Goal: Book appointment/travel/reservation

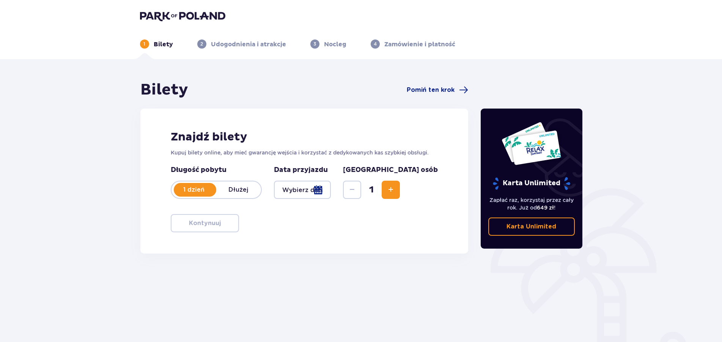
click at [331, 192] on div at bounding box center [302, 190] width 57 height 18
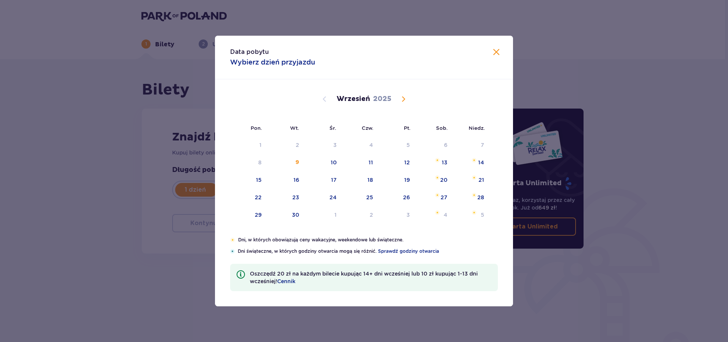
click at [402, 98] on span "Calendar" at bounding box center [403, 98] width 9 height 9
click at [413, 179] on div "17" at bounding box center [398, 180] width 38 height 17
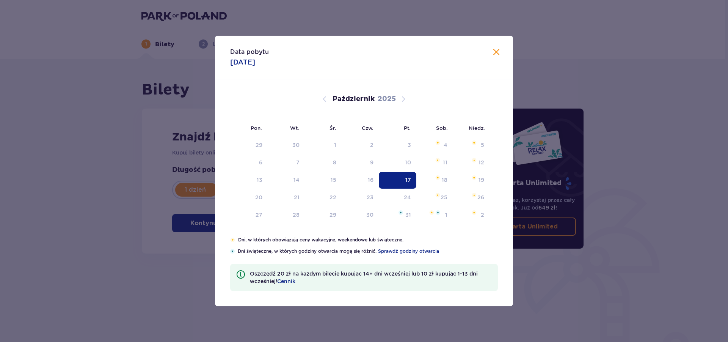
type input "[DATE]"
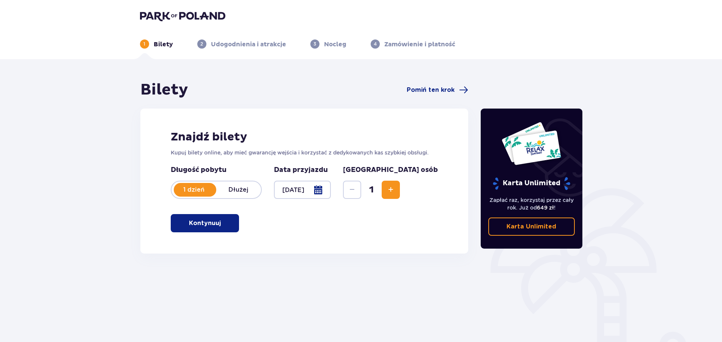
click at [400, 192] on button "Increase" at bounding box center [391, 190] width 18 height 18
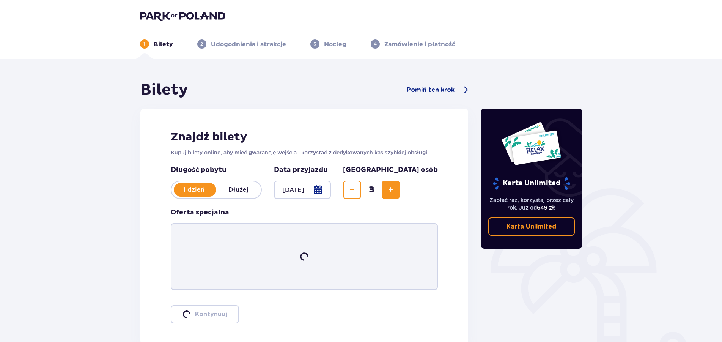
click at [400, 192] on button "Increase" at bounding box center [391, 190] width 18 height 18
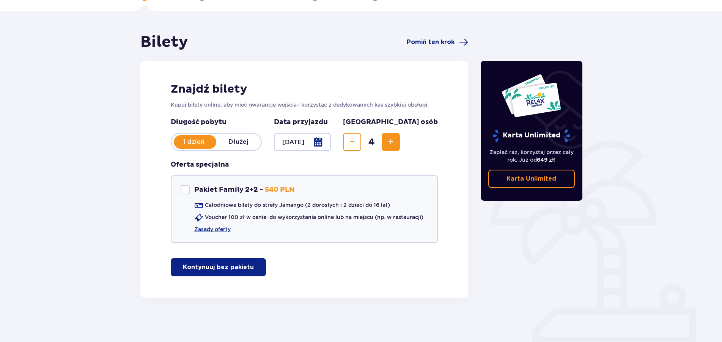
scroll to position [49, 0]
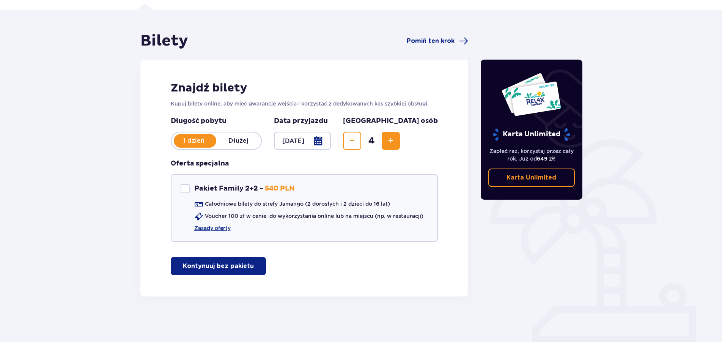
click at [207, 269] on p "Kontynuuj bez pakietu" at bounding box center [218, 266] width 71 height 8
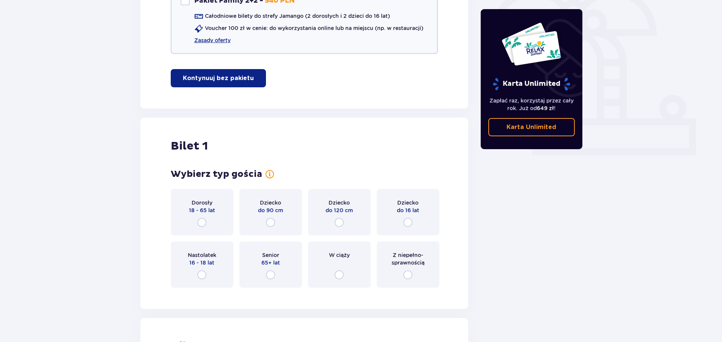
scroll to position [229, 0]
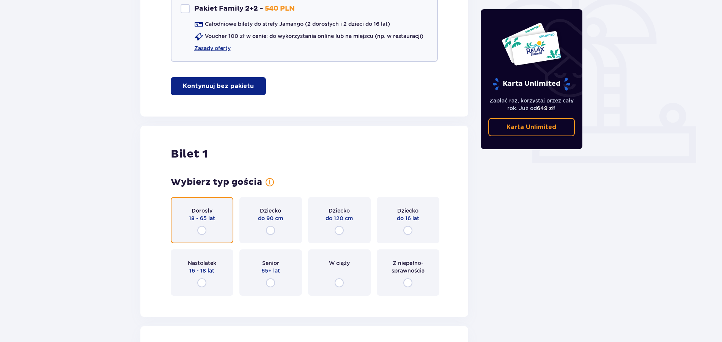
click at [202, 229] on input "radio" at bounding box center [201, 230] width 9 height 9
radio input "true"
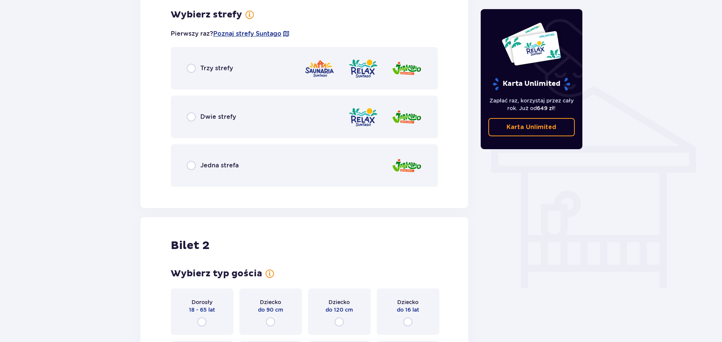
scroll to position [376, 0]
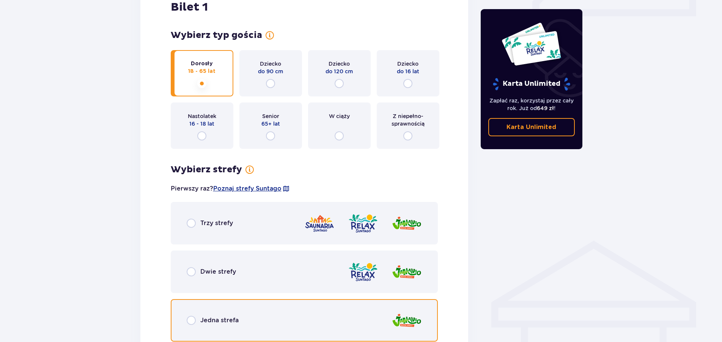
click at [194, 323] on input "radio" at bounding box center [191, 320] width 9 height 9
radio input "true"
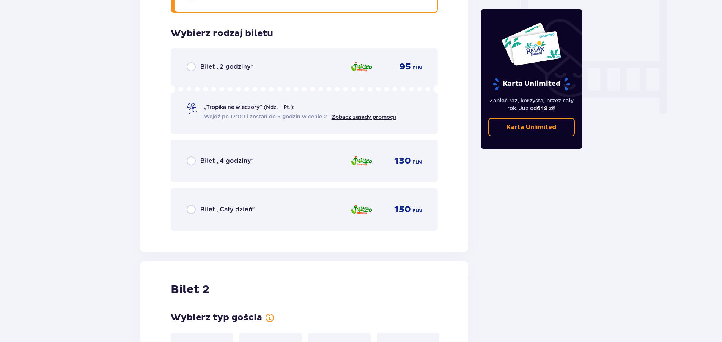
scroll to position [723, 0]
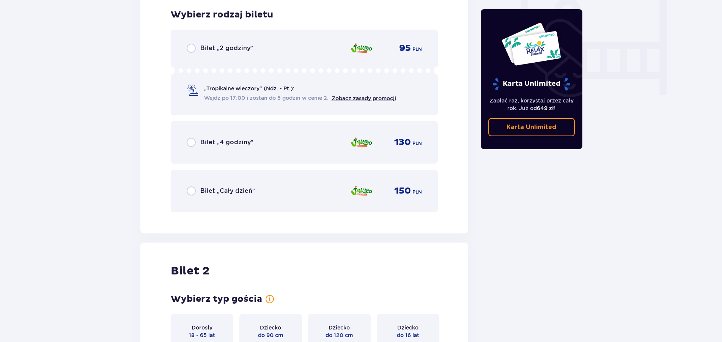
click at [229, 96] on span "Wejdź po 17:00 i zostań do 5 godzin w cenie 2." at bounding box center [266, 98] width 124 height 8
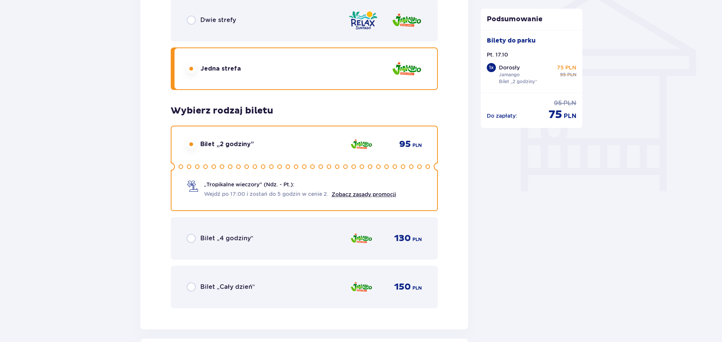
scroll to position [608, 0]
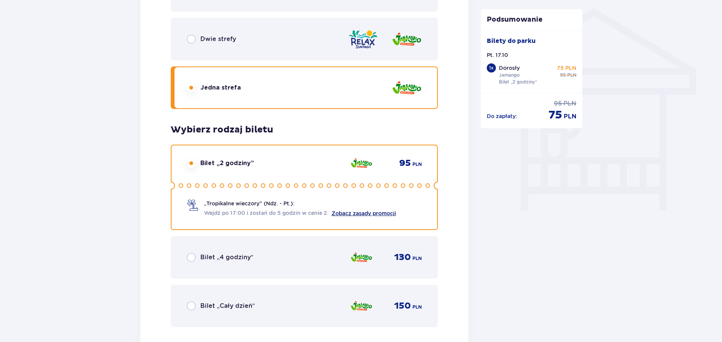
click at [350, 213] on link "Zobacz zasady promocji" at bounding box center [364, 213] width 64 height 6
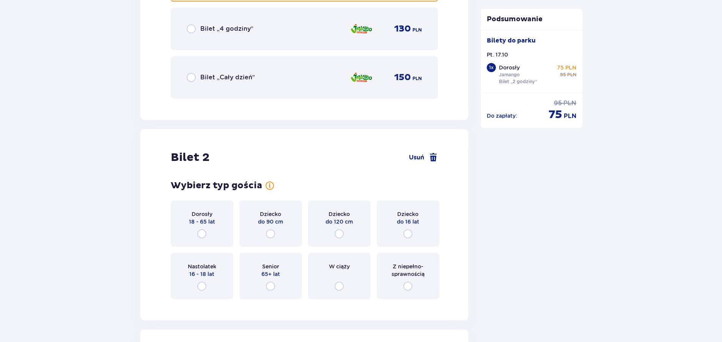
scroll to position [840, 0]
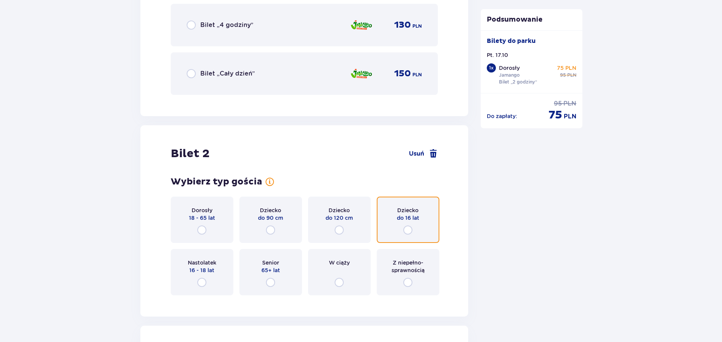
click at [408, 228] on input "radio" at bounding box center [407, 229] width 9 height 9
radio input "true"
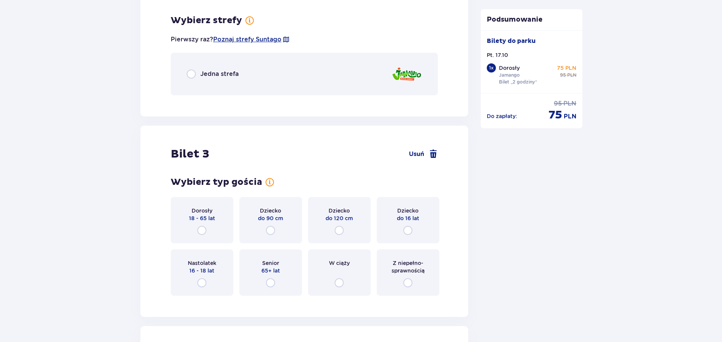
scroll to position [1141, 0]
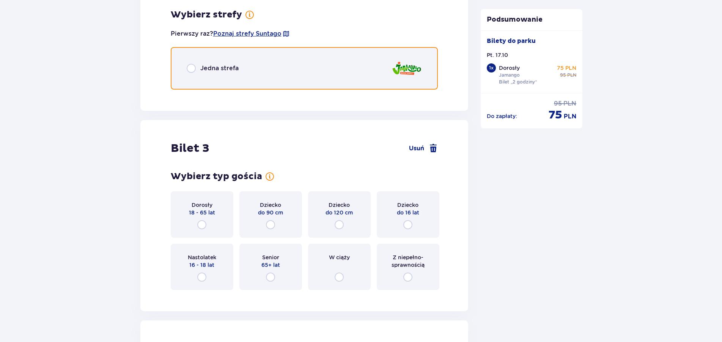
click at [193, 69] on input "radio" at bounding box center [191, 68] width 9 height 9
radio input "true"
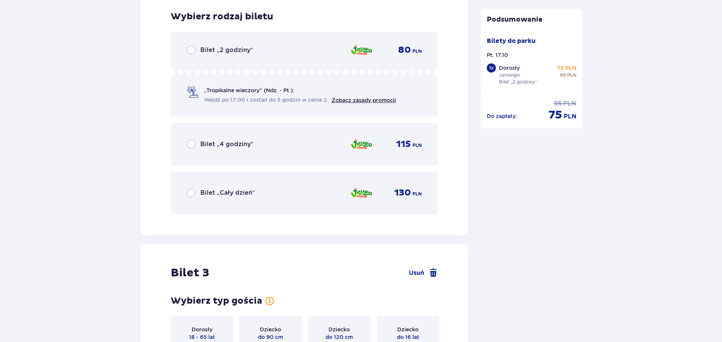
scroll to position [1237, 0]
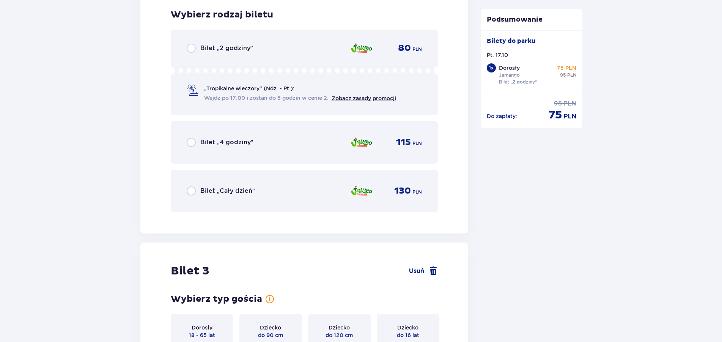
click at [215, 91] on p "„Tropikalne wieczory" (Ndz. - Pt.):" at bounding box center [249, 89] width 90 height 8
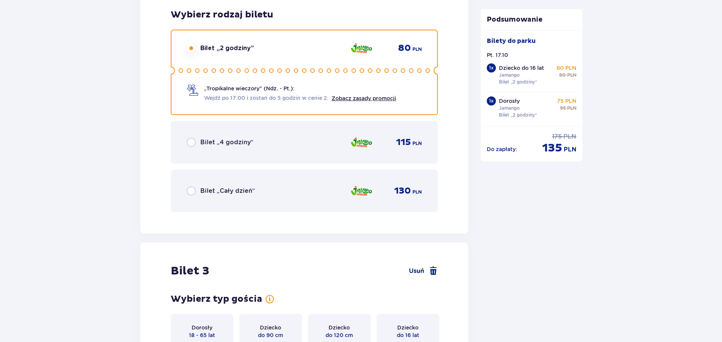
scroll to position [1470, 0]
